Goal: Information Seeking & Learning: Learn about a topic

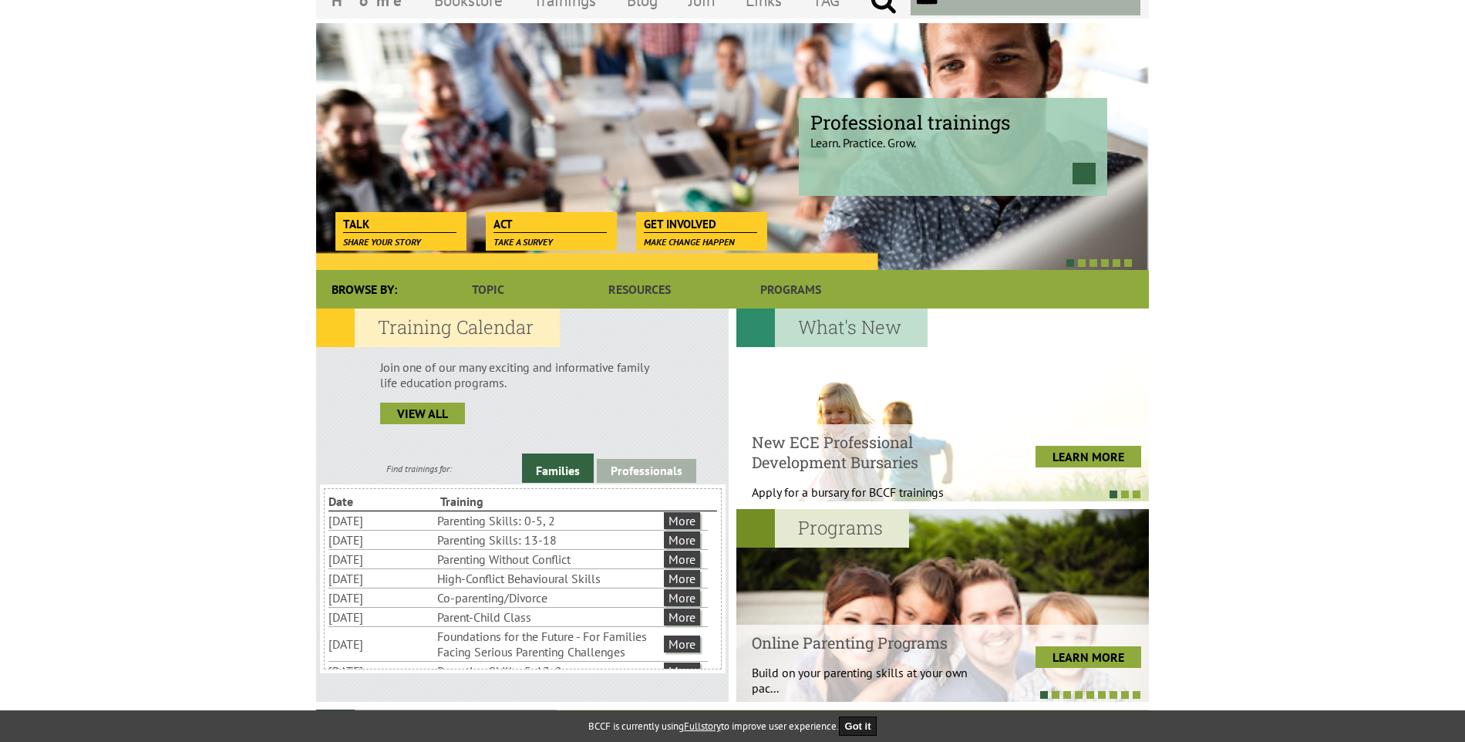
scroll to position [154, 0]
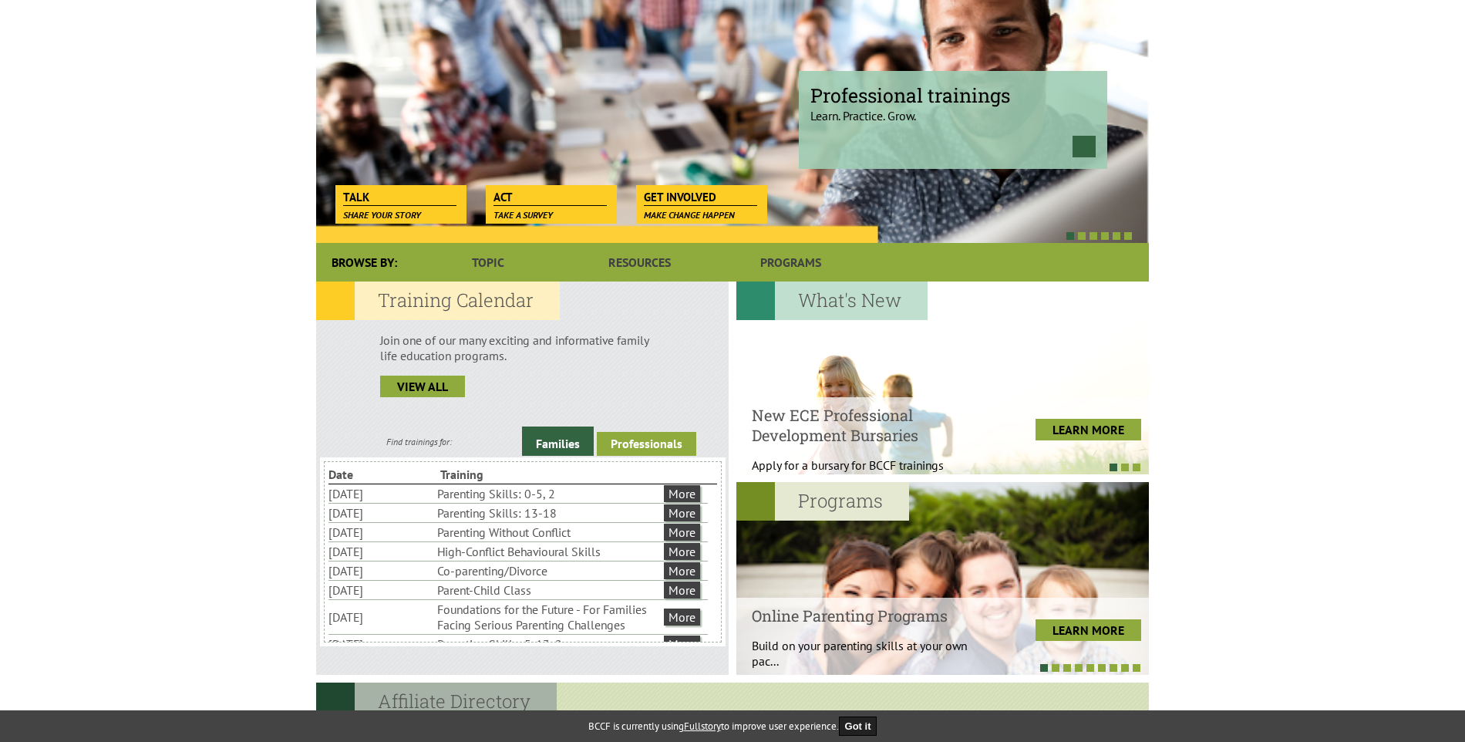
click at [635, 434] on link "Professionals" at bounding box center [646, 444] width 99 height 24
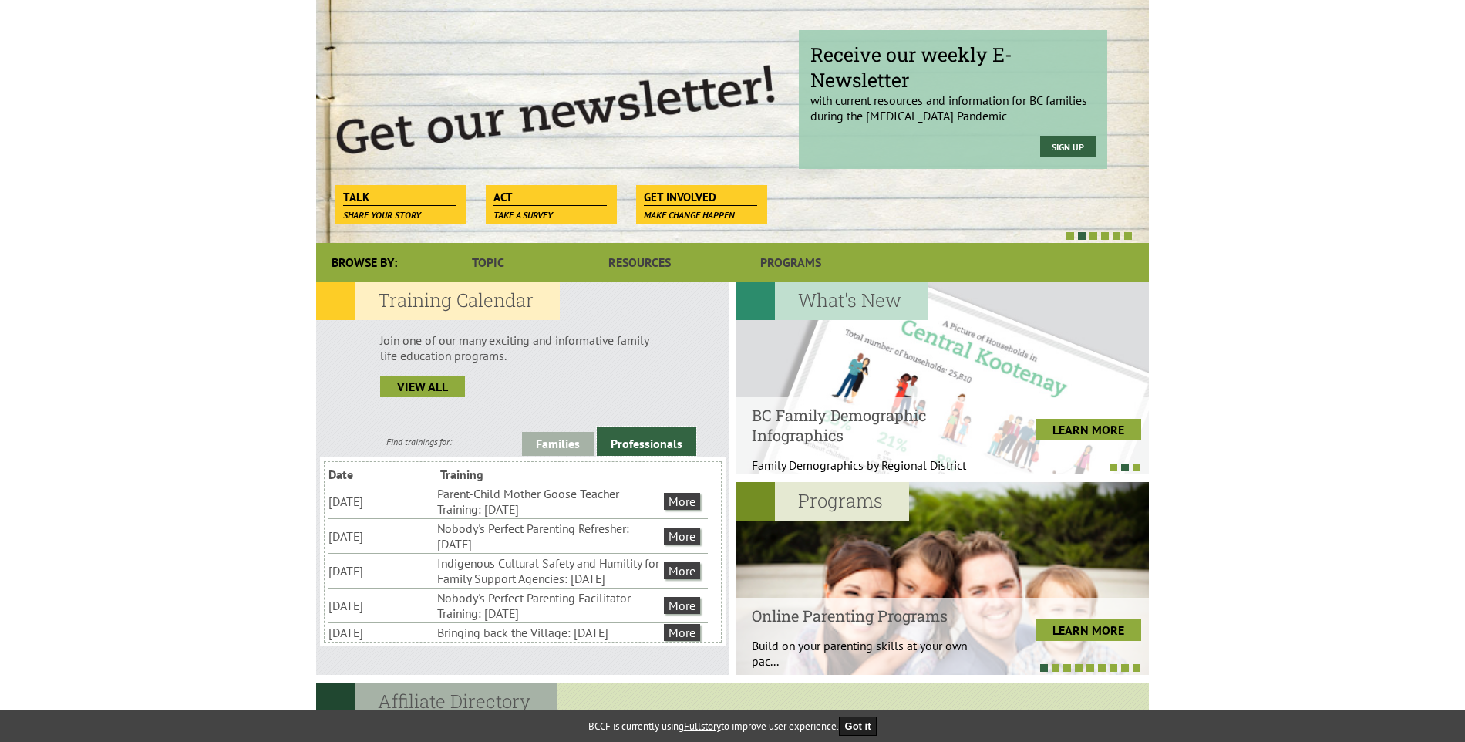
scroll to position [77, 0]
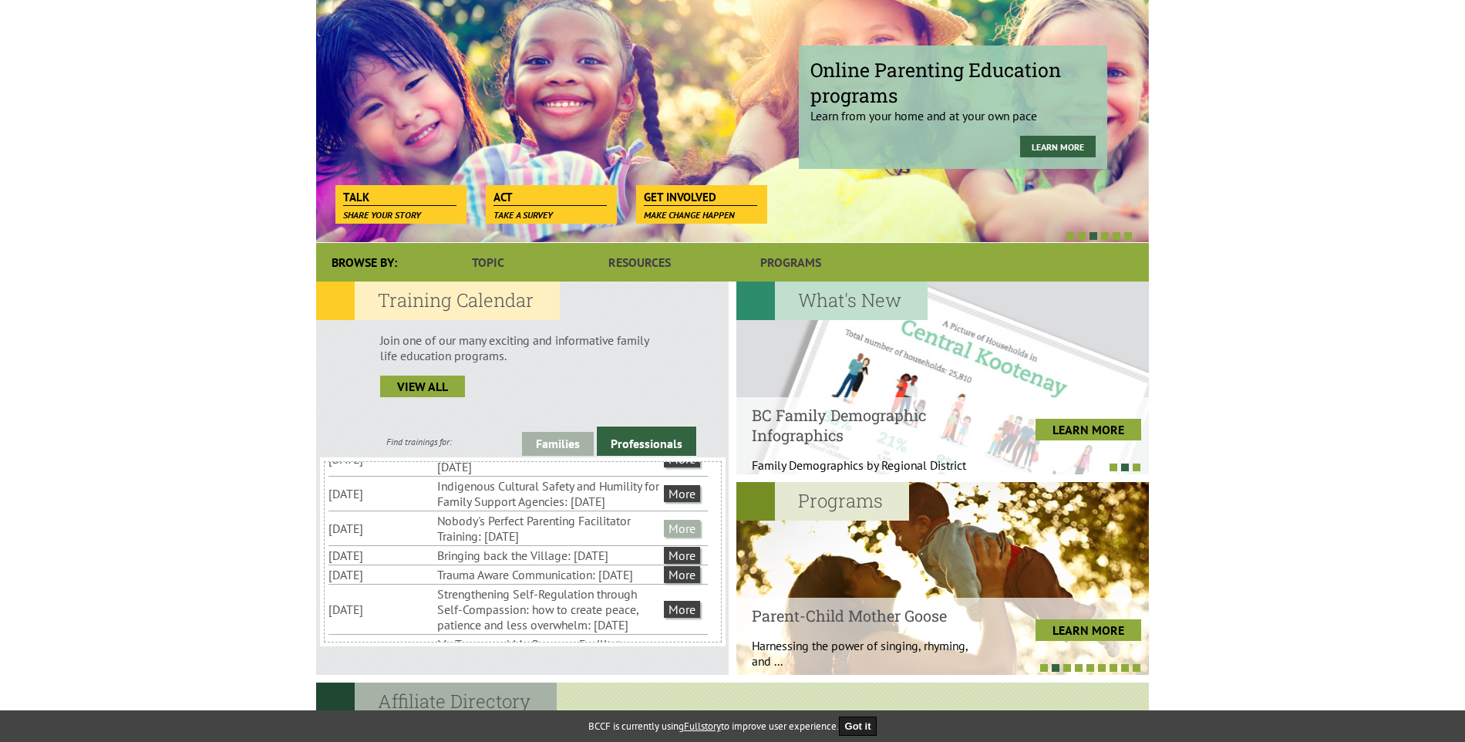
click at [680, 537] on link "More" at bounding box center [682, 528] width 36 height 17
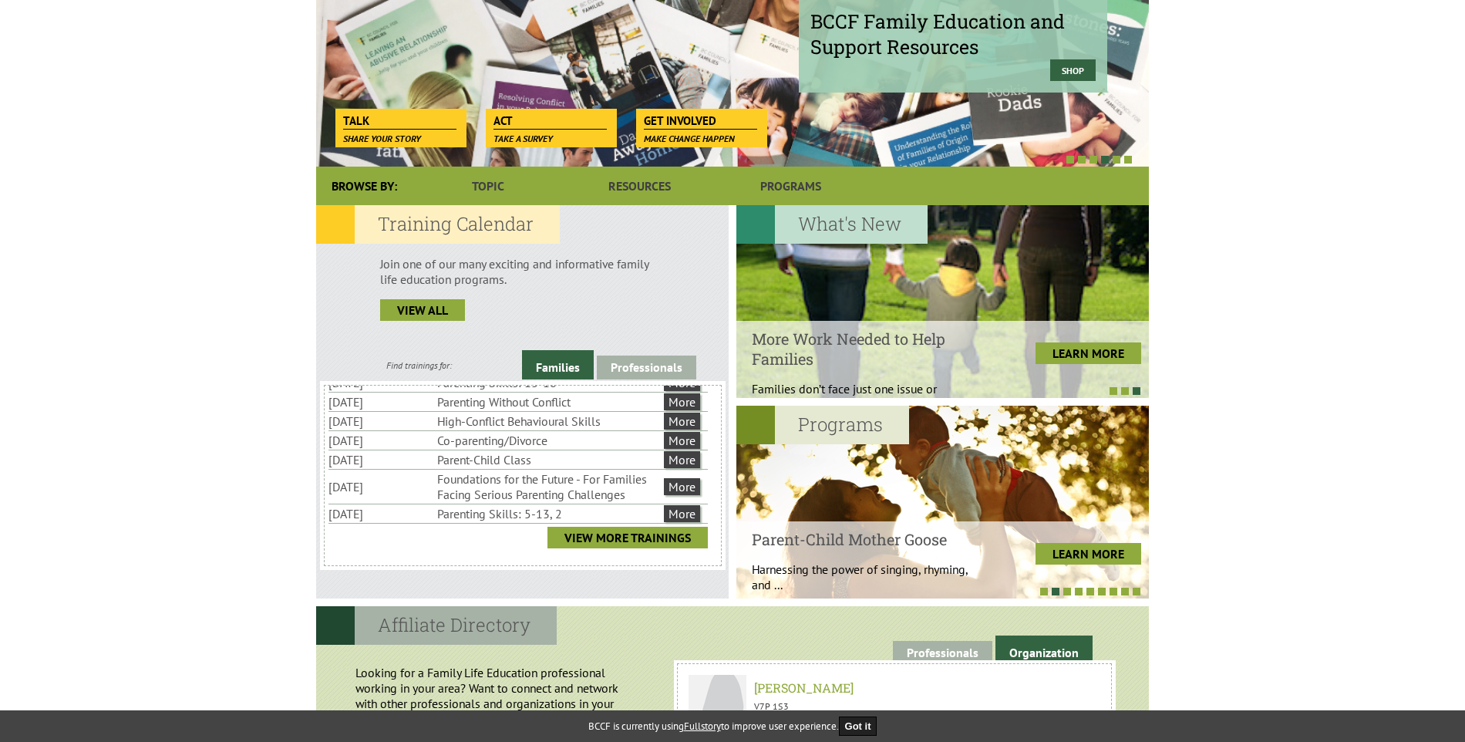
scroll to position [231, 0]
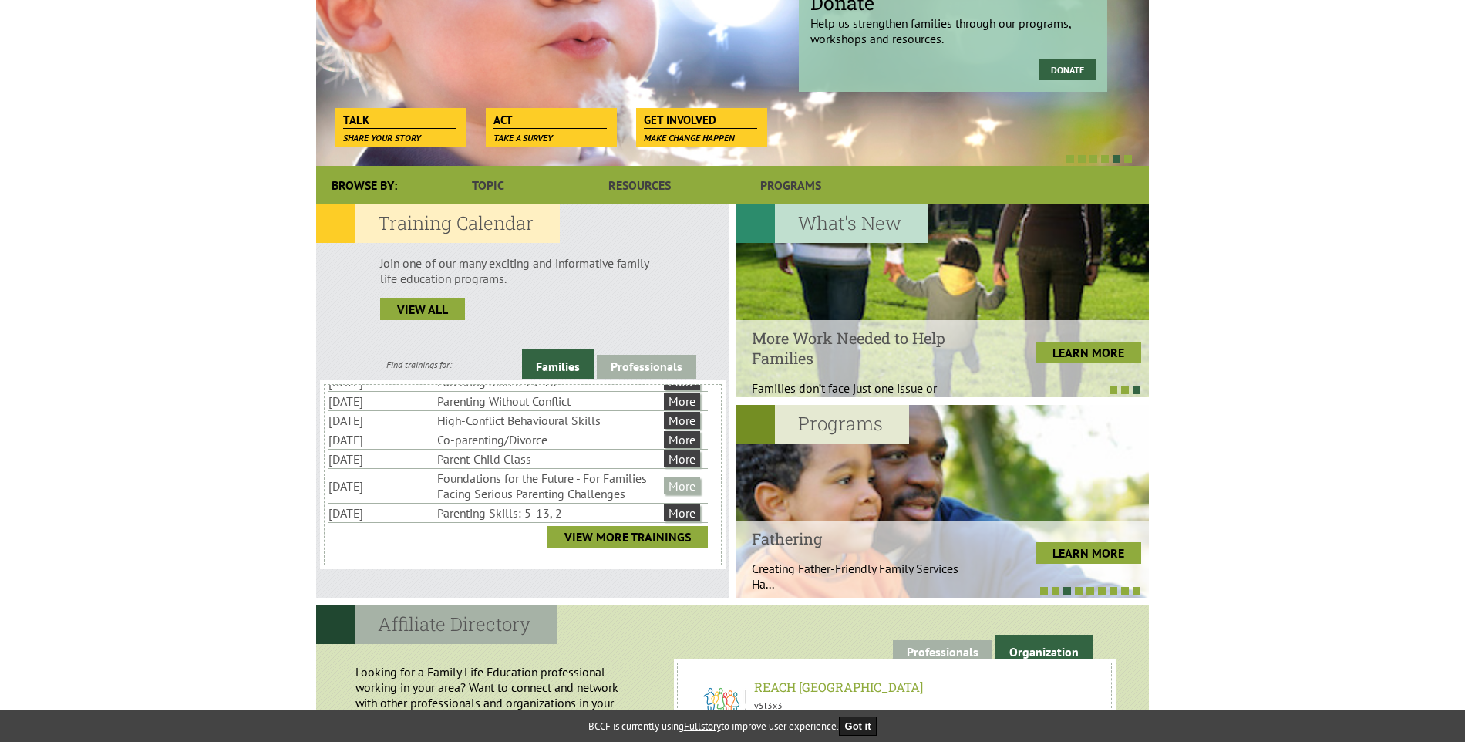
click at [678, 487] on link "More" at bounding box center [682, 485] width 36 height 17
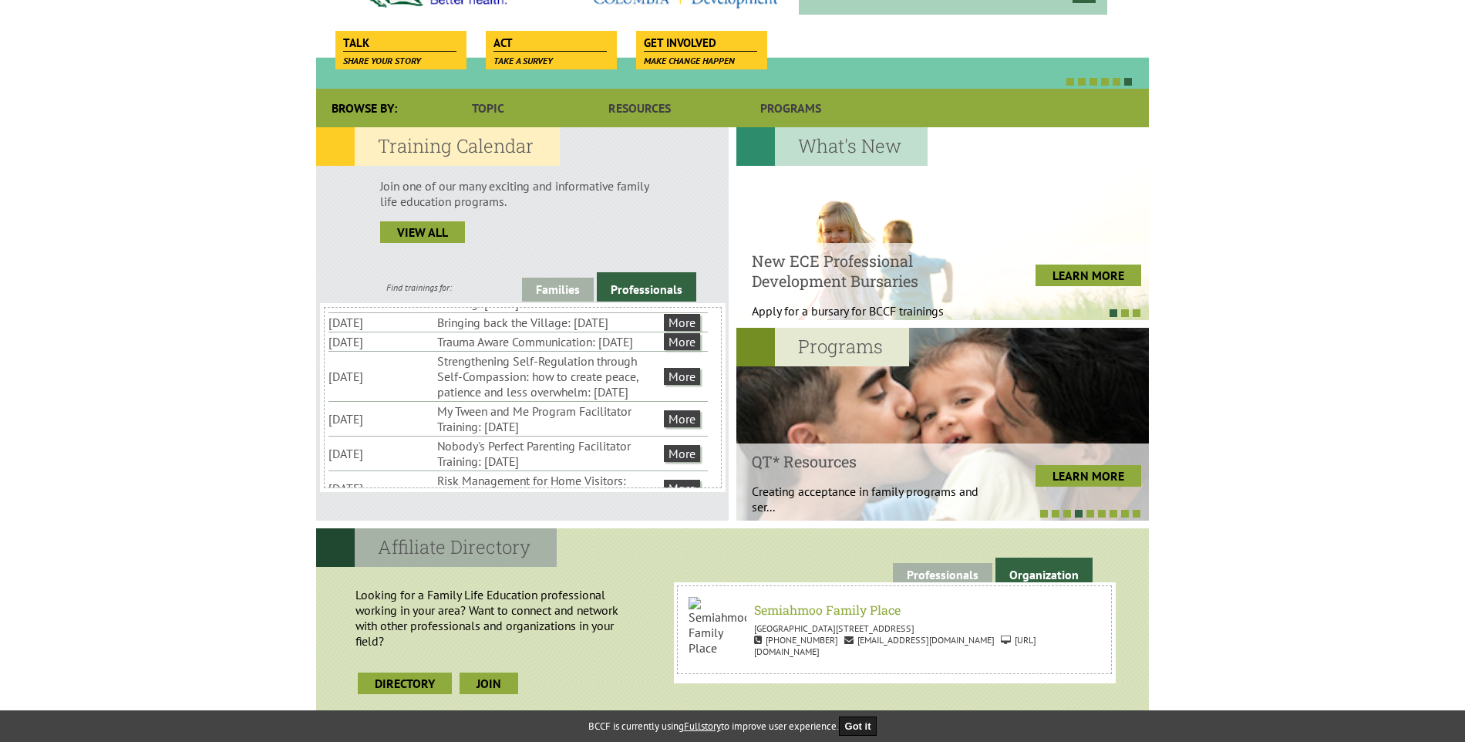
scroll to position [54, 0]
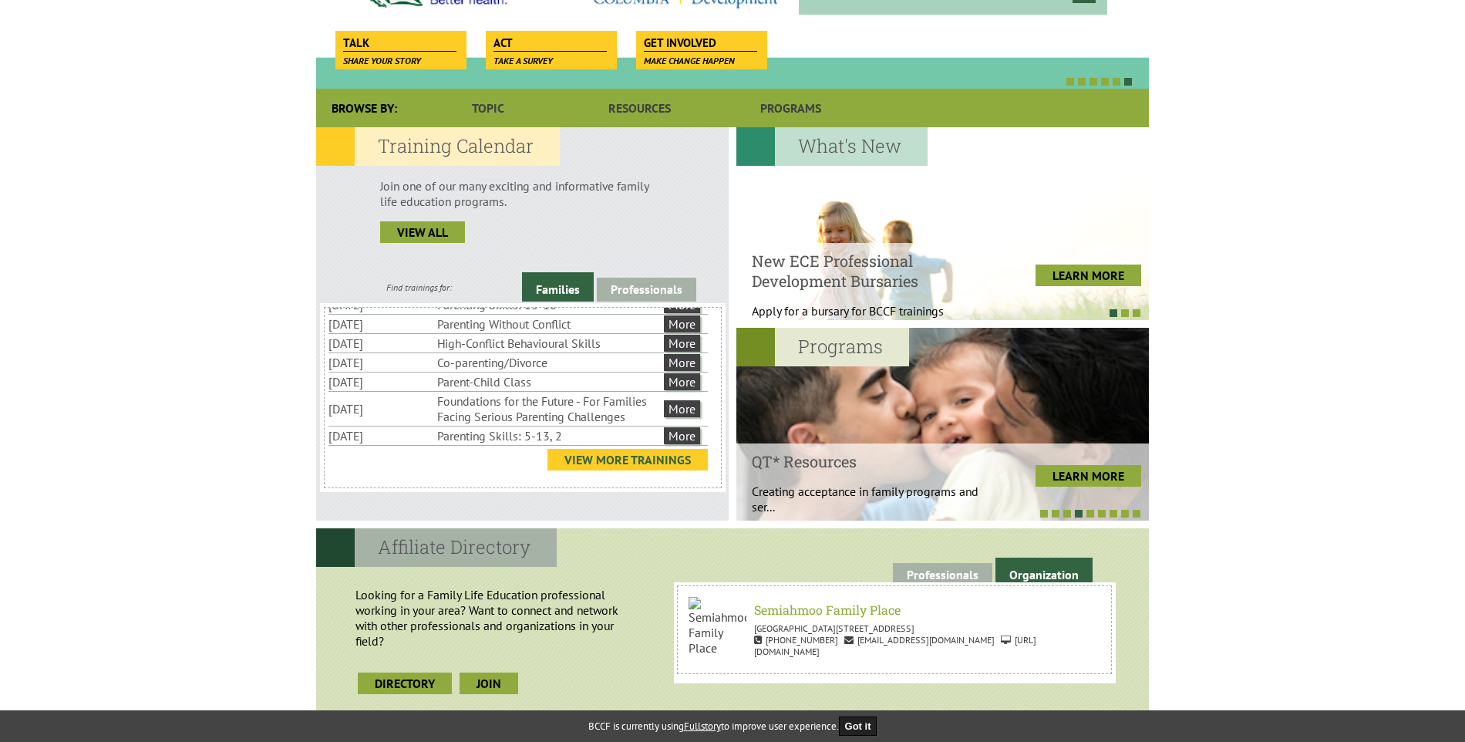
click at [654, 461] on link "View More Trainings" at bounding box center [627, 460] width 160 height 22
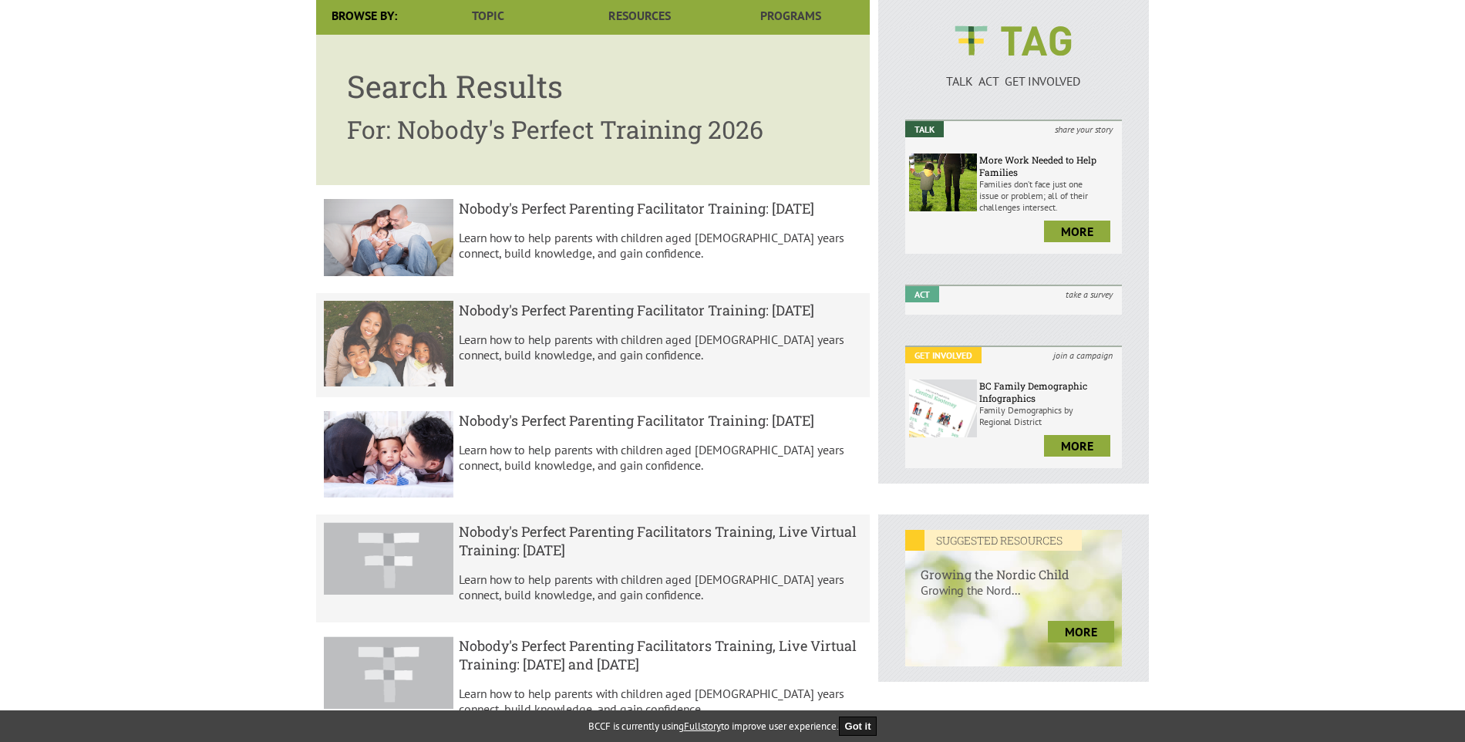
scroll to position [231, 0]
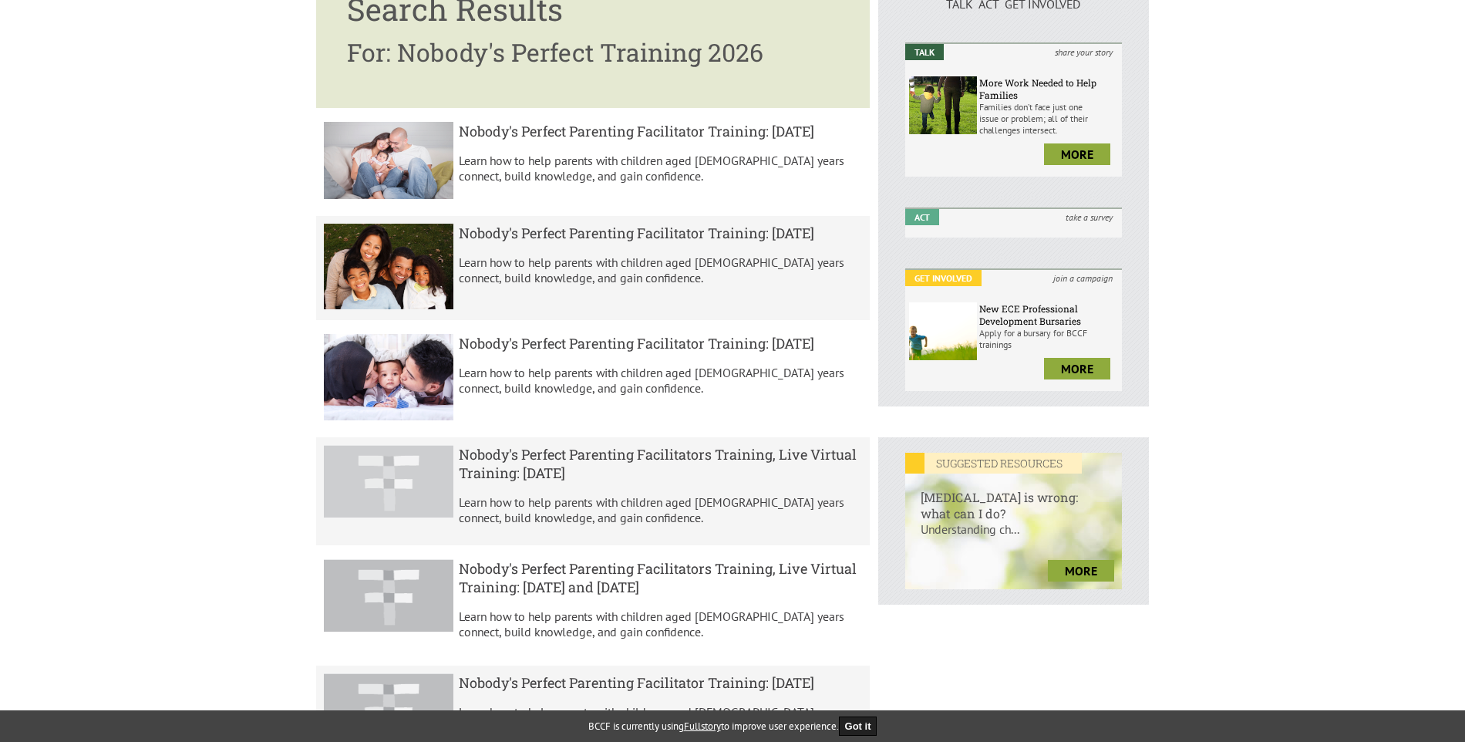
click at [544, 480] on h5 "Nobody's Perfect Parenting Facilitators Training, Live Virtual Training: April …" at bounding box center [661, 463] width 404 height 37
click at [531, 475] on h5 "Nobody's Perfect Parenting Facilitators Training, Live Virtual Training: April …" at bounding box center [661, 463] width 404 height 37
click at [766, 466] on h5 "Nobody's Perfect Parenting Facilitators Training, Live Virtual Training: April …" at bounding box center [661, 463] width 404 height 37
click at [766, 465] on h5 "Nobody's Perfect Parenting Facilitators Training, Live Virtual Training: April …" at bounding box center [661, 463] width 404 height 37
click at [356, 508] on img at bounding box center [389, 481] width 130 height 72
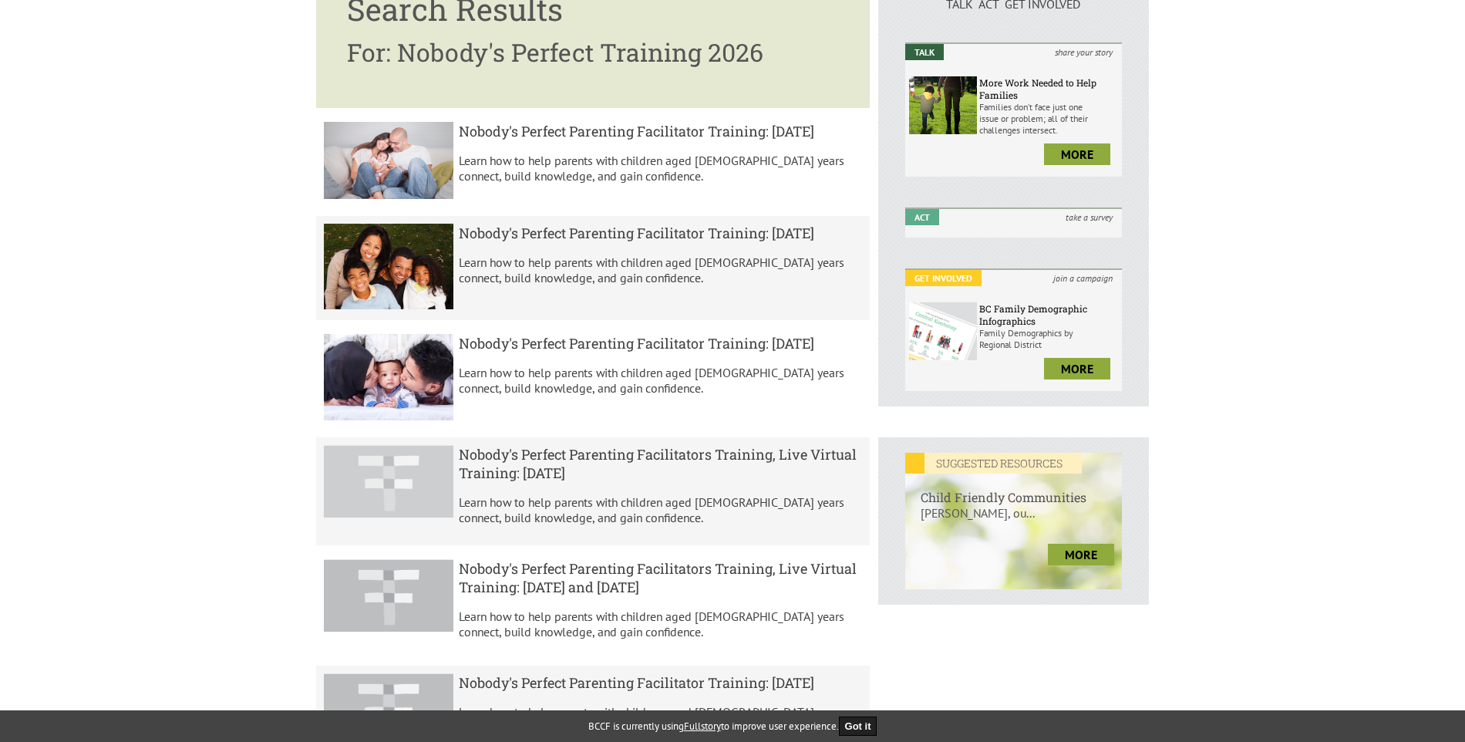
click at [505, 480] on h5 "Nobody's Perfect Parenting Facilitators Training, Live Virtual Training: April …" at bounding box center [661, 463] width 404 height 37
click at [505, 479] on h5 "Nobody's Perfect Parenting Facilitators Training, Live Virtual Training: April …" at bounding box center [661, 463] width 404 height 37
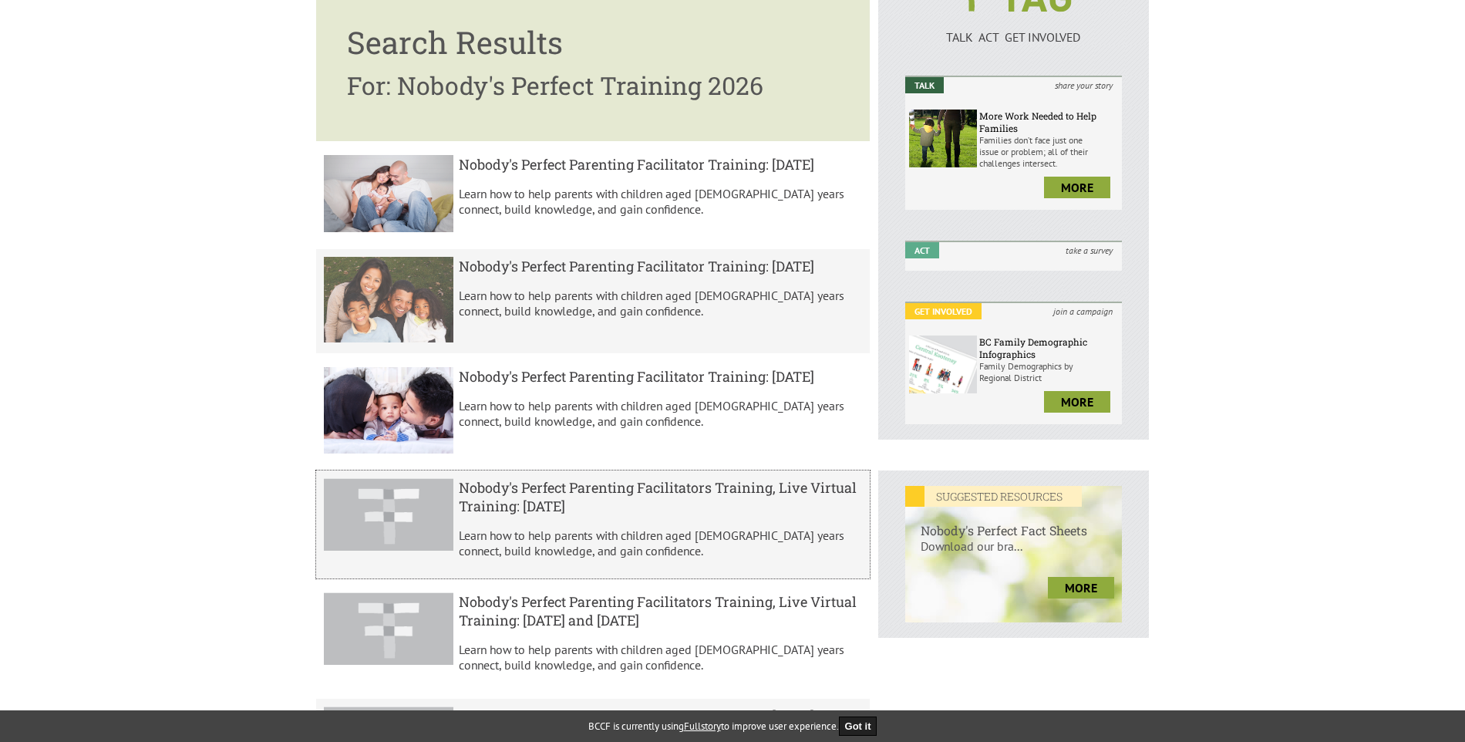
scroll to position [0, 0]
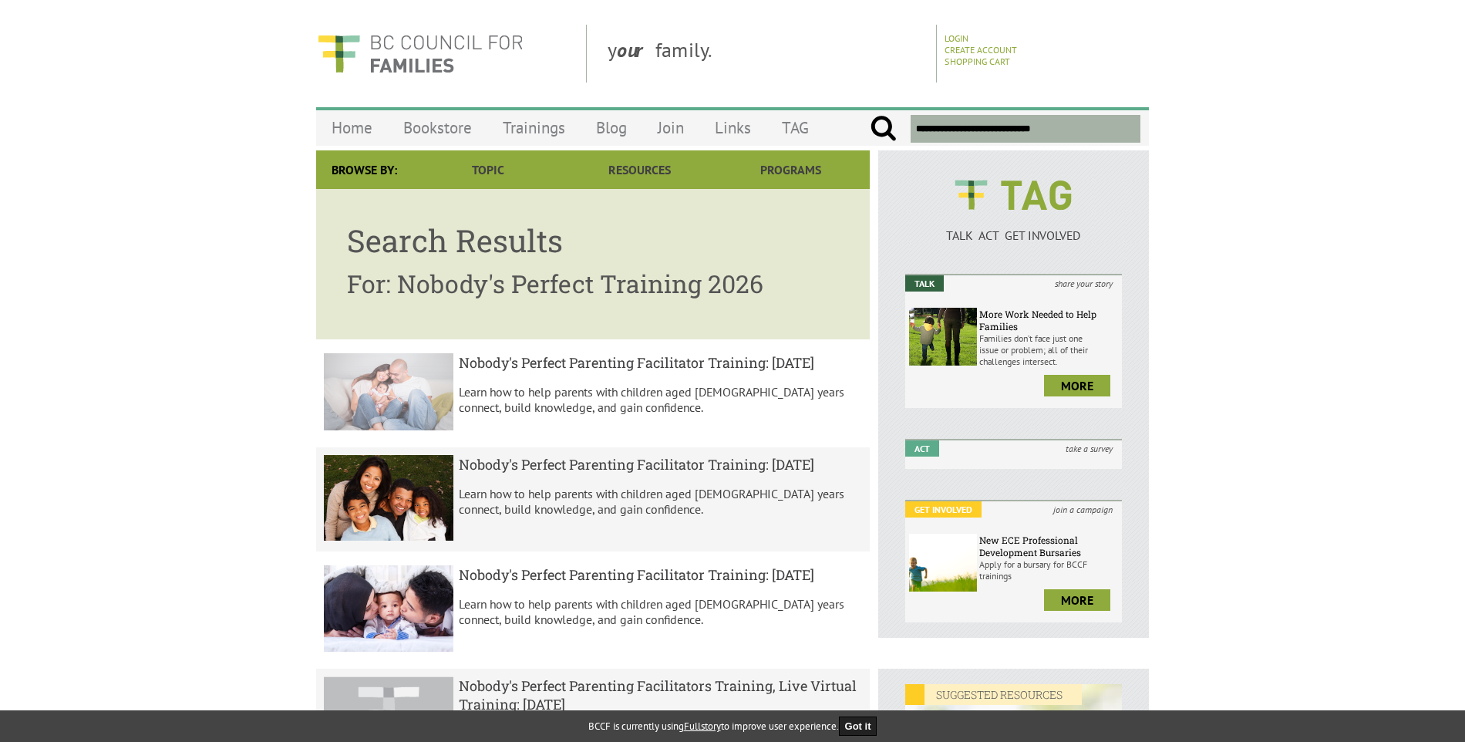
click at [604, 362] on h5 "Nobody's Perfect Parenting Facilitator Training: [DATE]" at bounding box center [661, 362] width 404 height 19
click at [443, 399] on img at bounding box center [389, 391] width 130 height 77
click at [397, 392] on img at bounding box center [389, 391] width 130 height 77
click at [527, 127] on link "Trainings" at bounding box center [533, 127] width 93 height 36
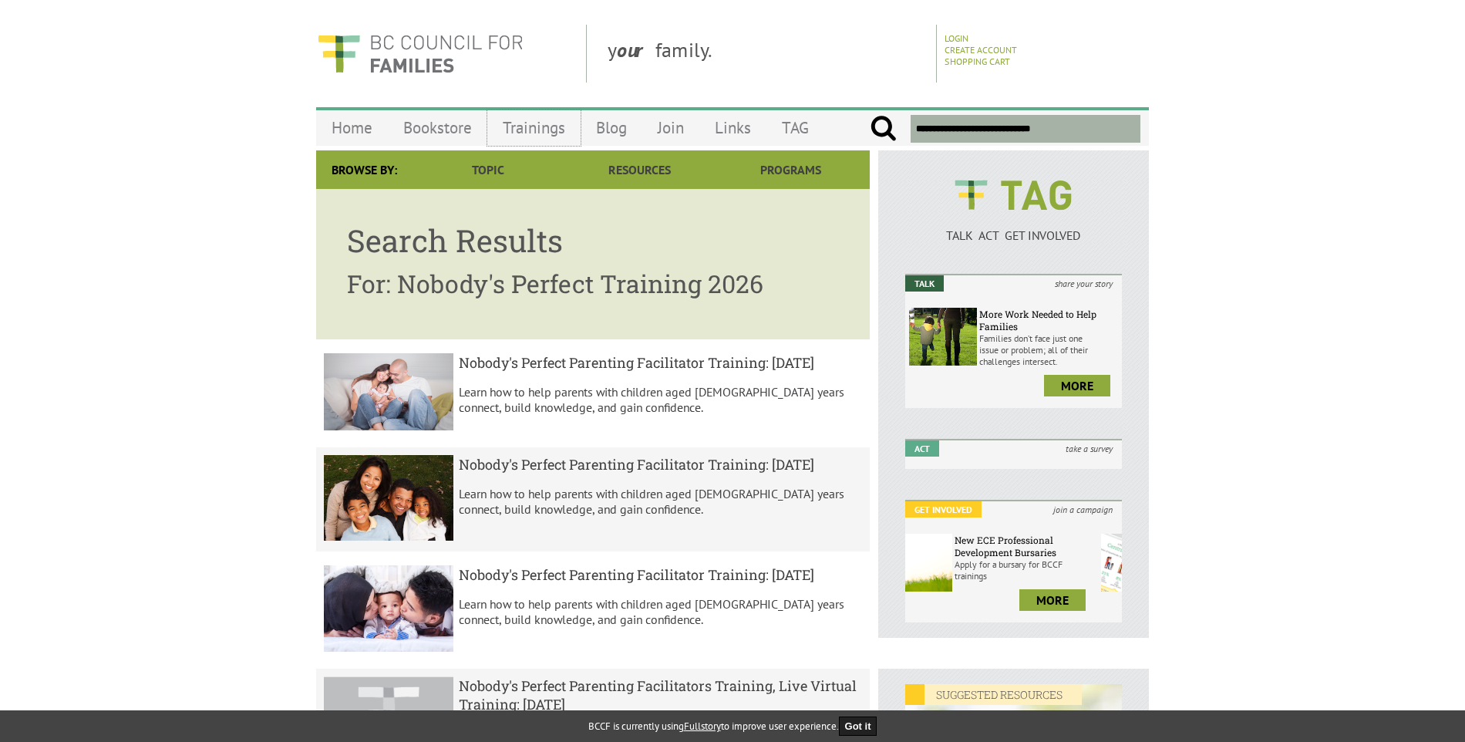
drag, startPoint x: 965, startPoint y: 548, endPoint x: 1157, endPoint y: 565, distance: 192.7
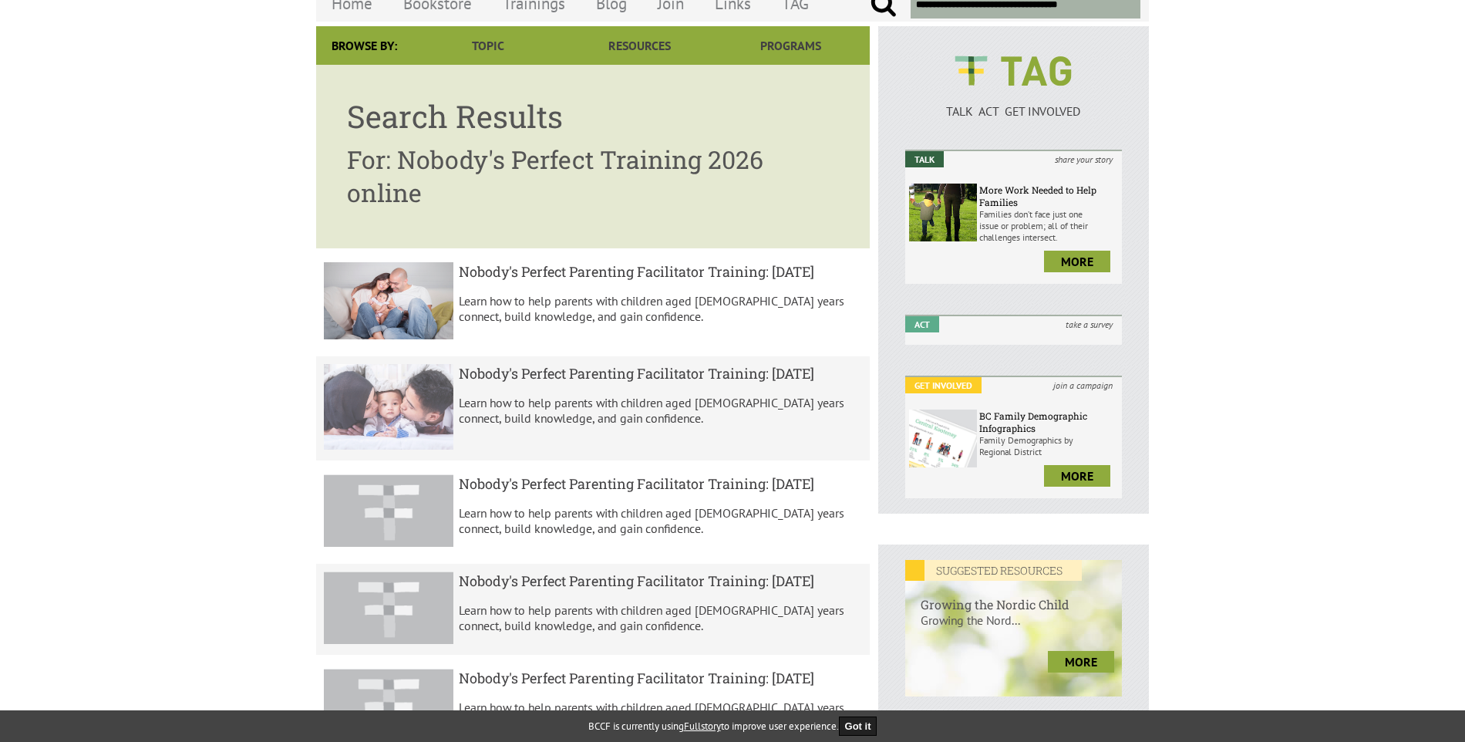
scroll to position [77, 0]
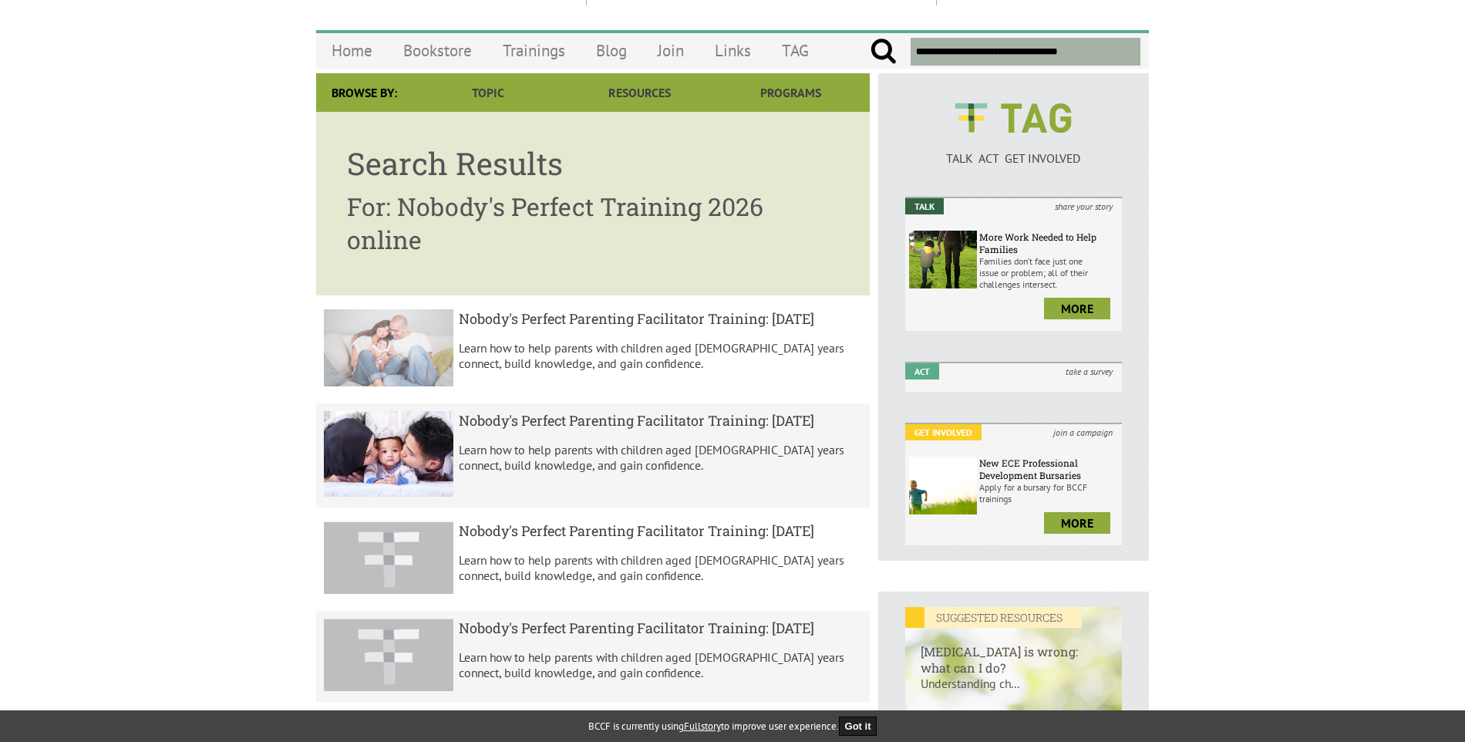
click at [484, 320] on h5 "Nobody's Perfect Parenting Facilitator Training: February 2026" at bounding box center [661, 318] width 404 height 19
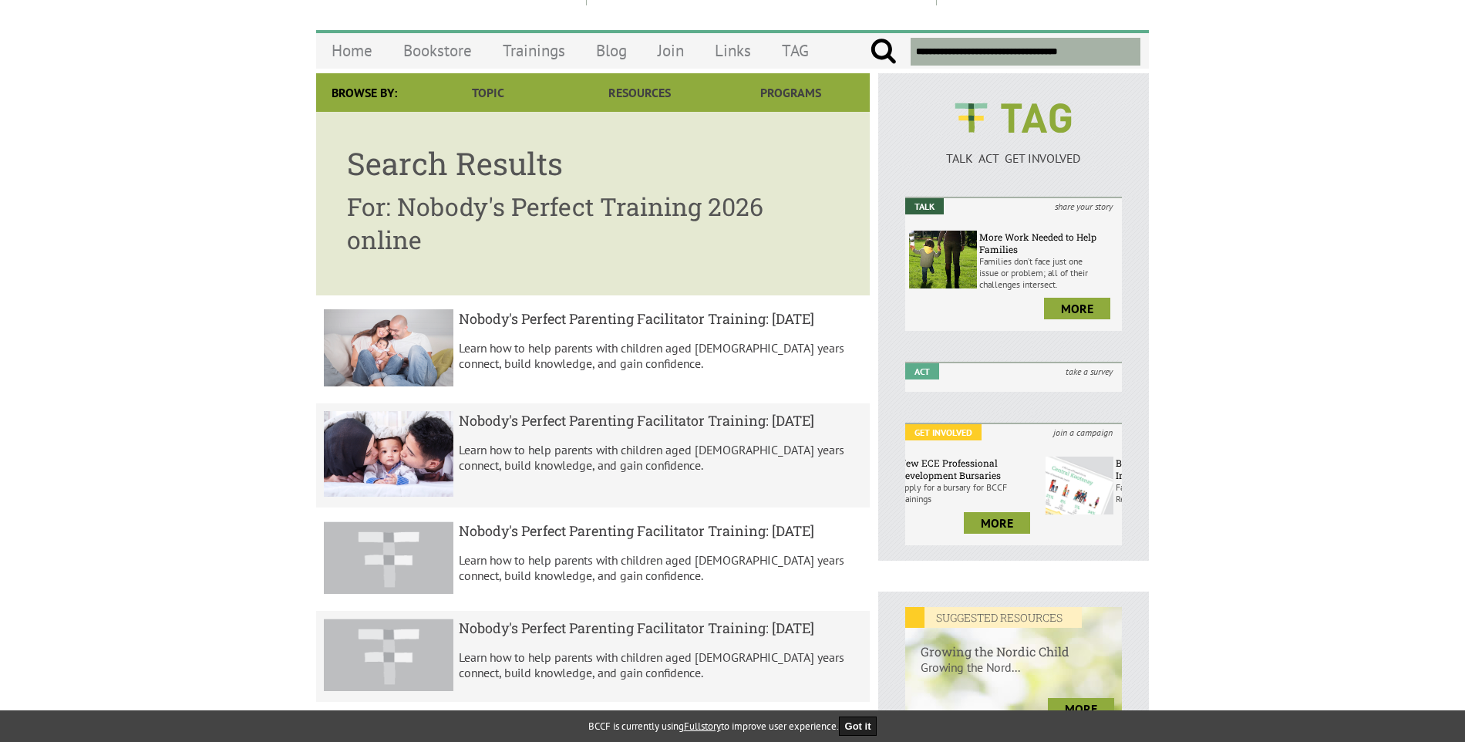
drag, startPoint x: 922, startPoint y: 488, endPoint x: 1098, endPoint y: 490, distance: 175.8
click at [1098, 490] on span at bounding box center [1079, 485] width 68 height 58
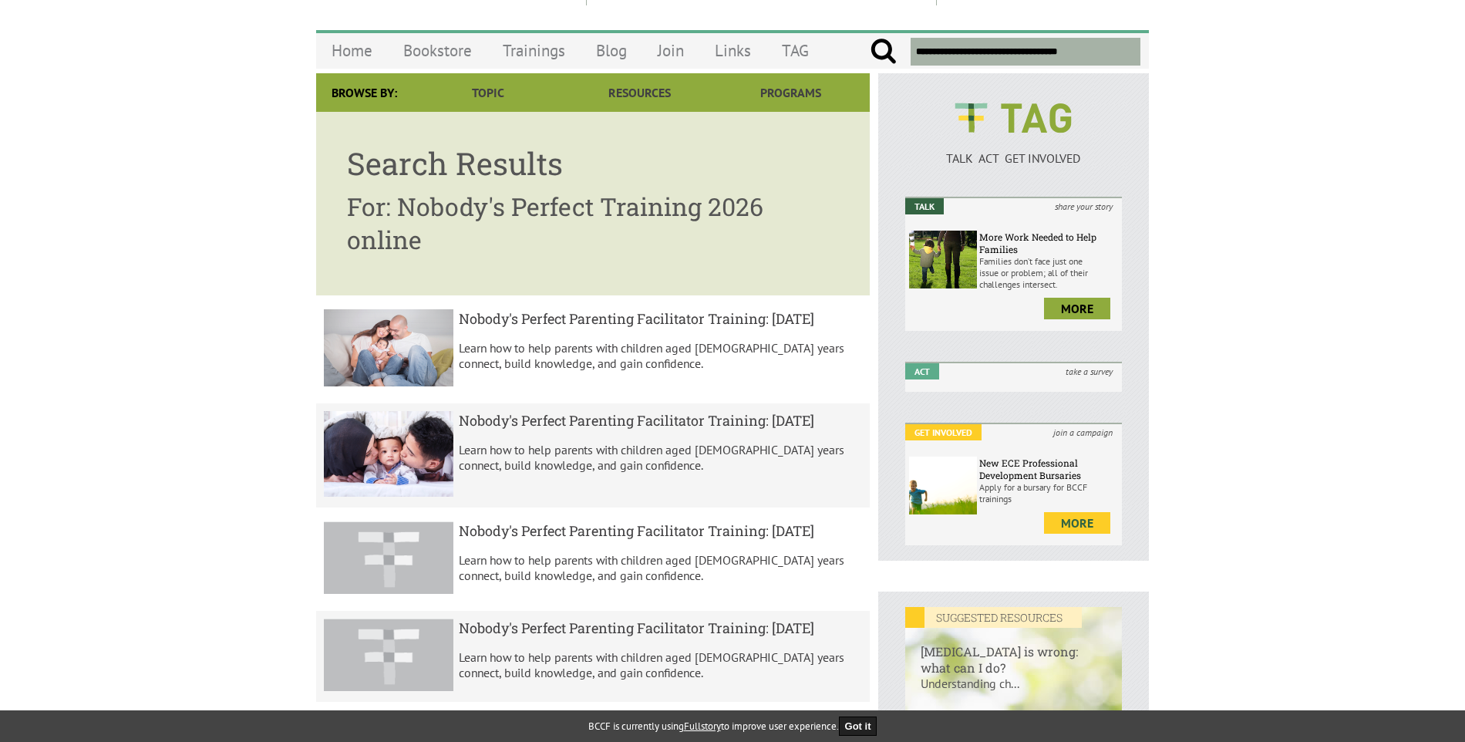
click at [1060, 528] on link "more" at bounding box center [1077, 523] width 66 height 22
click at [1075, 525] on link "more" at bounding box center [1077, 523] width 66 height 22
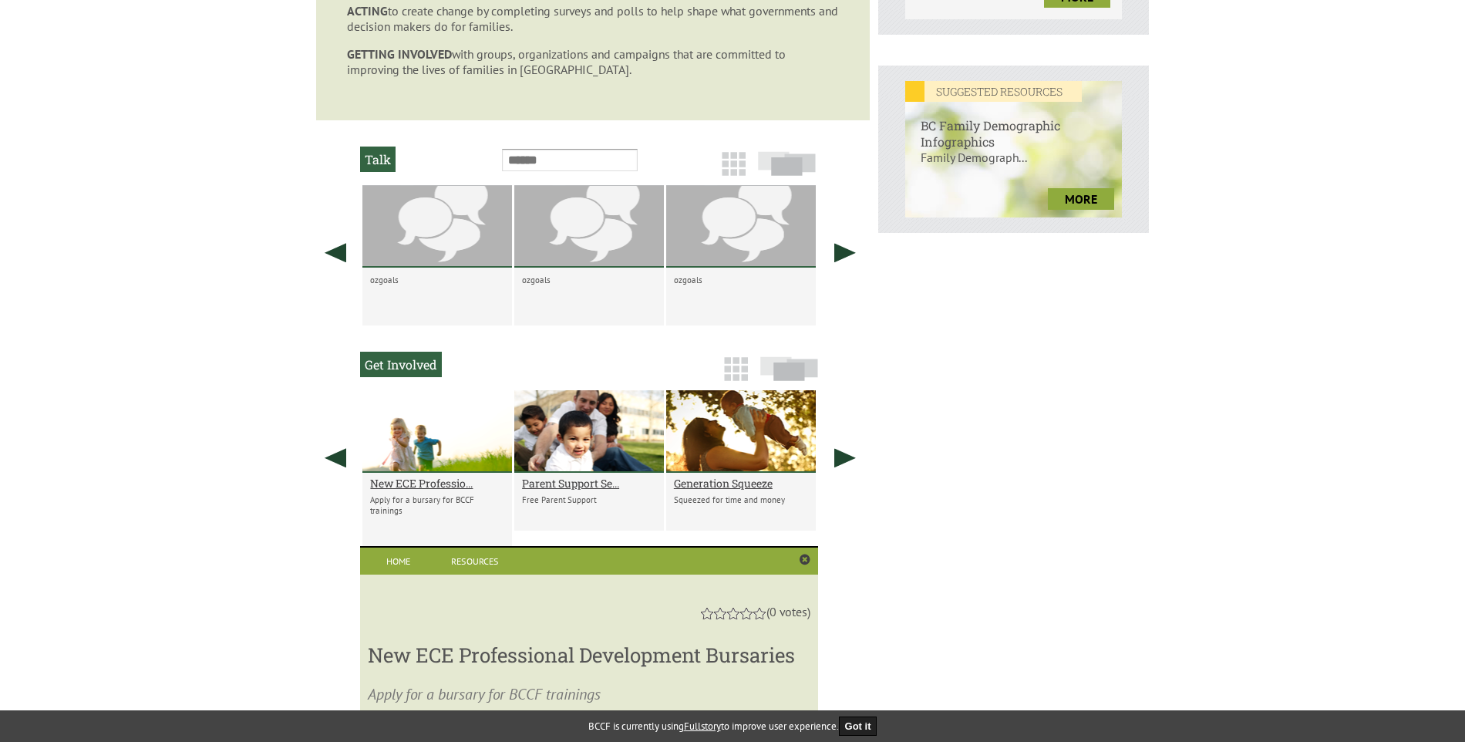
scroll to position [599, 0]
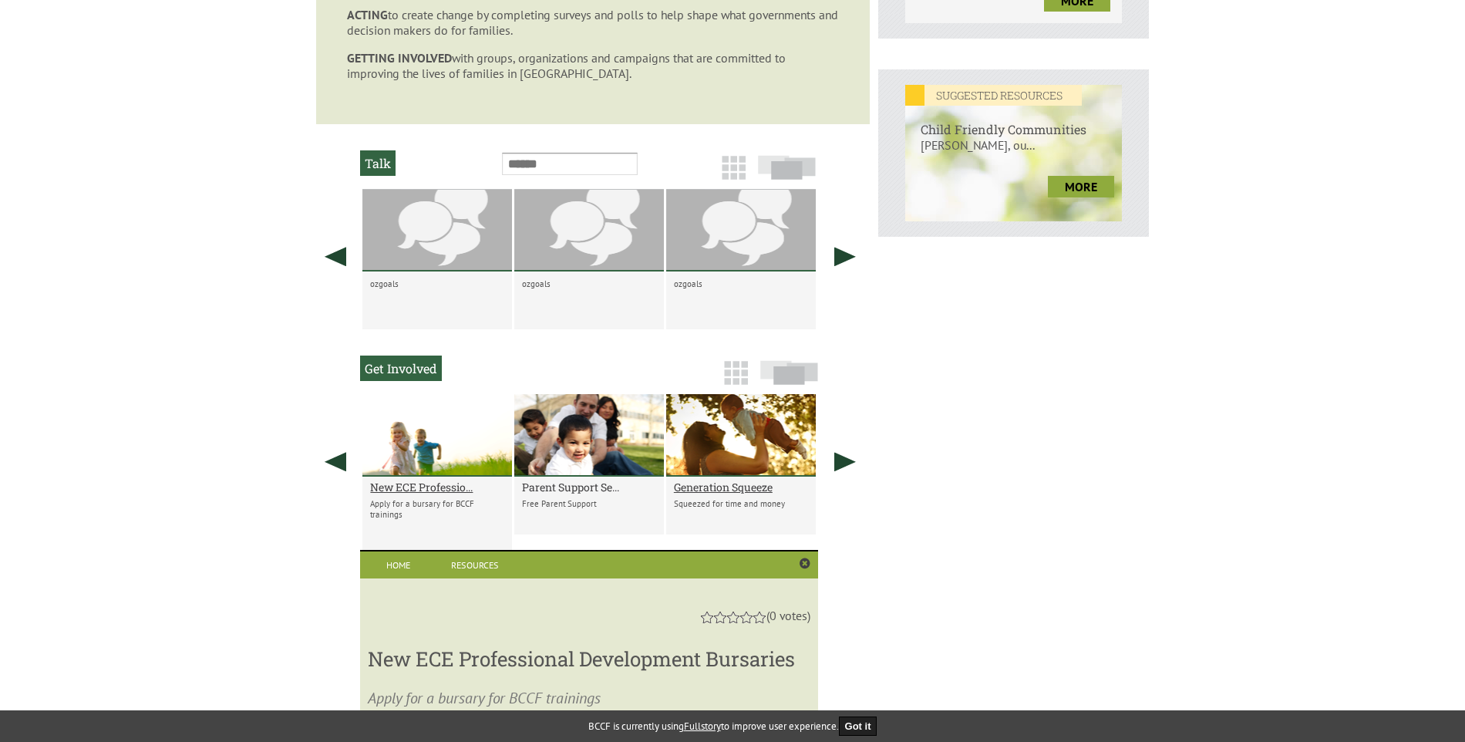
click at [571, 485] on h2 "Parent Support Se..." at bounding box center [589, 486] width 134 height 15
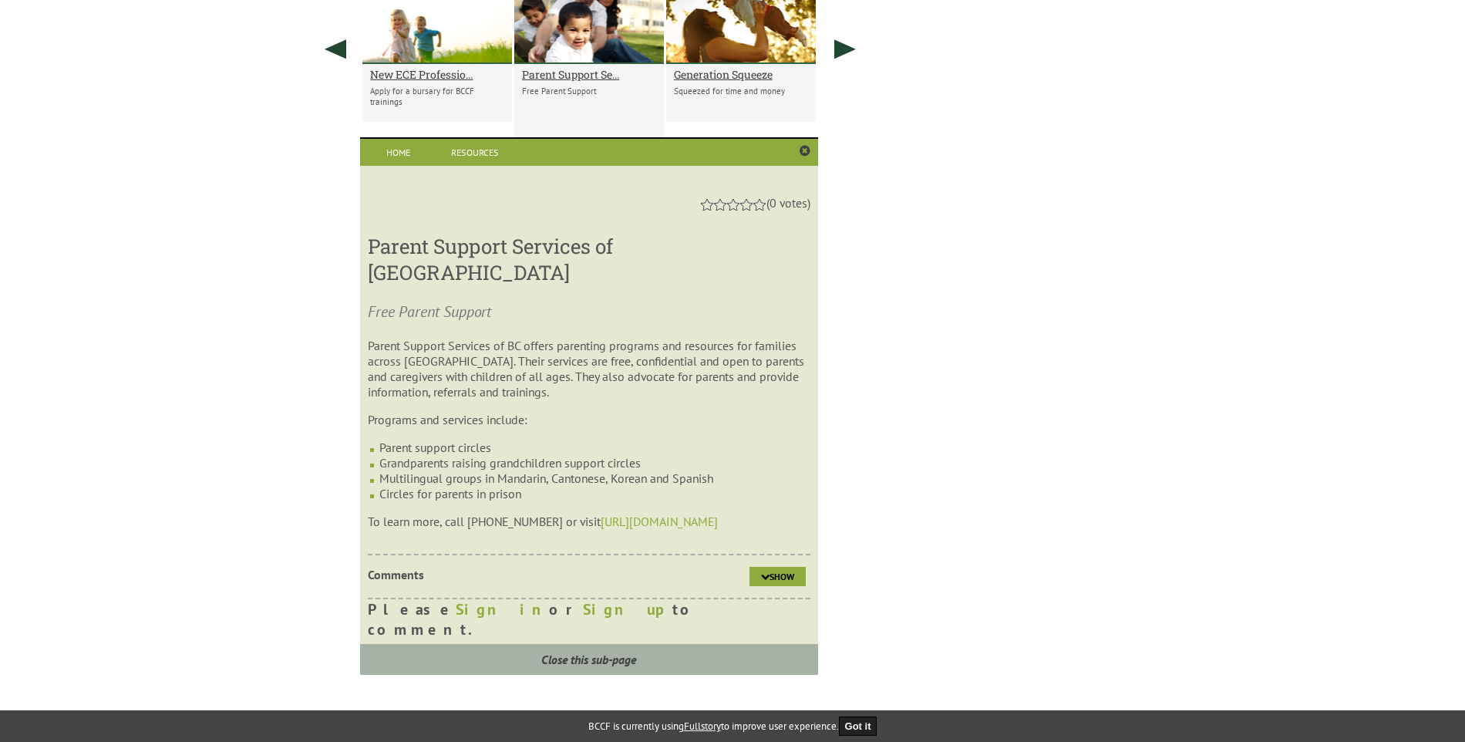
scroll to position [1025, 0]
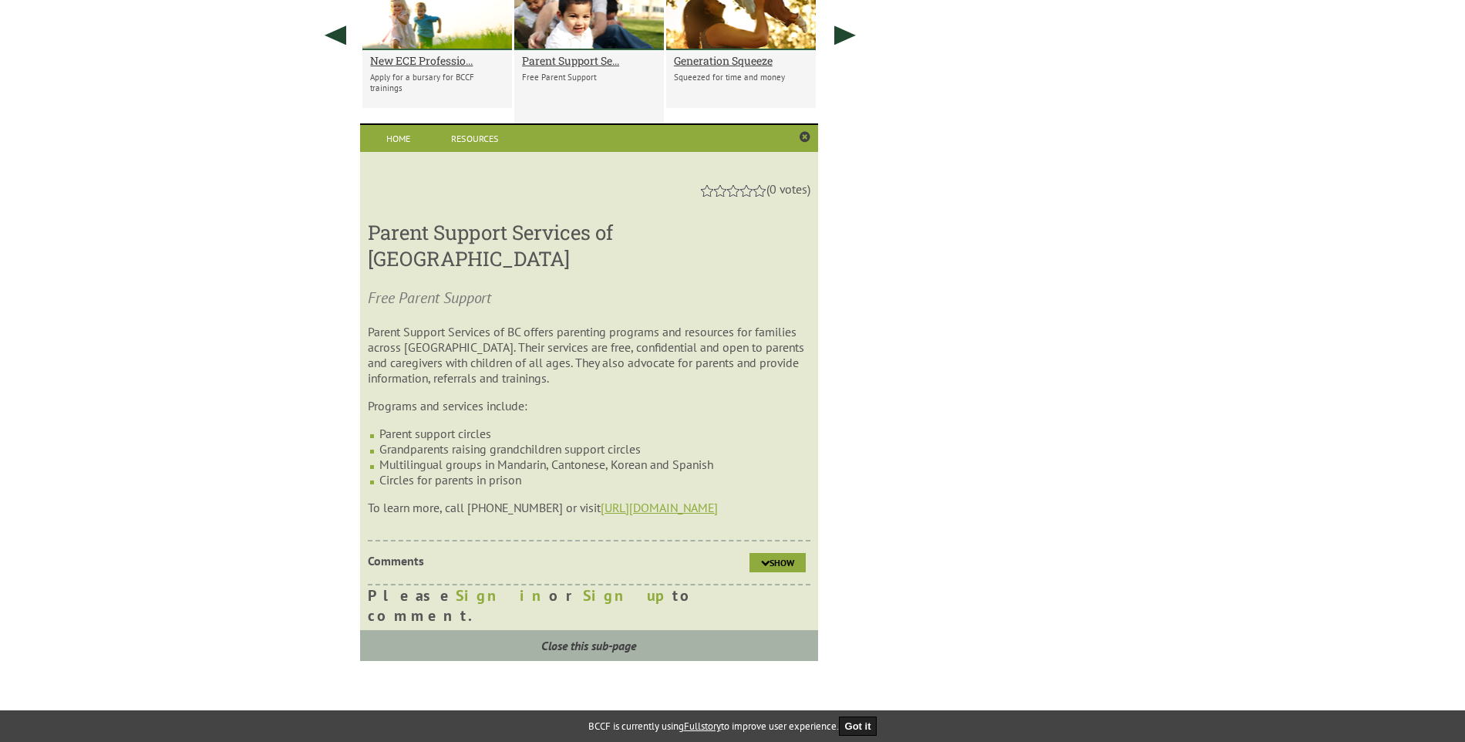
click at [658, 500] on link "http://parentsupport.ca/" at bounding box center [659, 507] width 117 height 15
